Goal: Navigation & Orientation: Find specific page/section

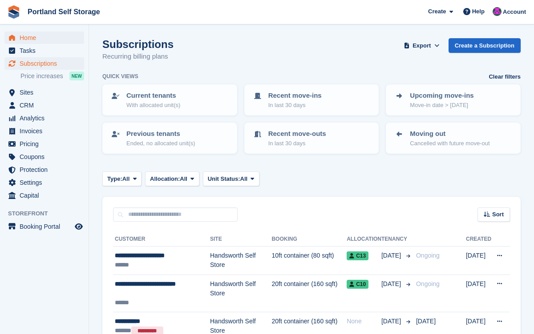
click at [41, 39] on span "Home" at bounding box center [46, 38] width 53 height 12
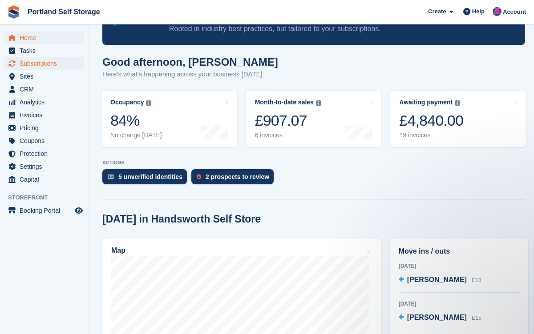
click at [62, 68] on span "Subscriptions" at bounding box center [46, 63] width 53 height 12
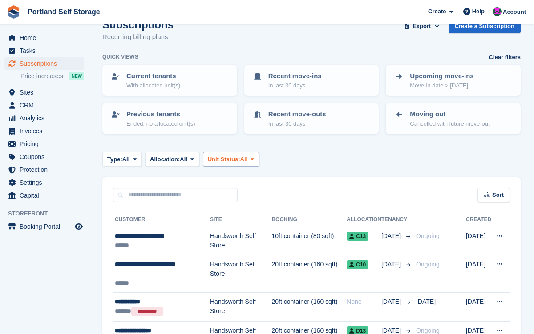
scroll to position [7, 0]
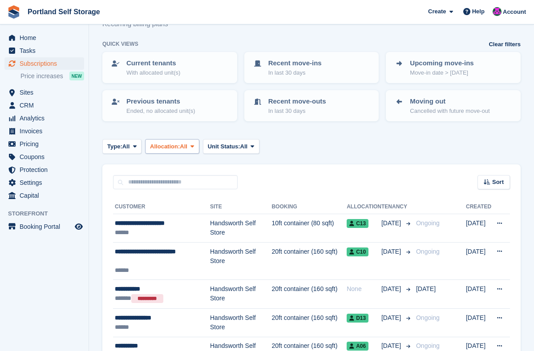
scroll to position [73, 0]
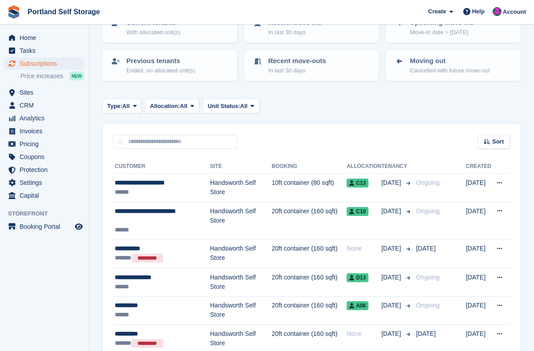
click at [50, 68] on span "Subscriptions" at bounding box center [46, 63] width 53 height 12
